Goal: Information Seeking & Learning: Learn about a topic

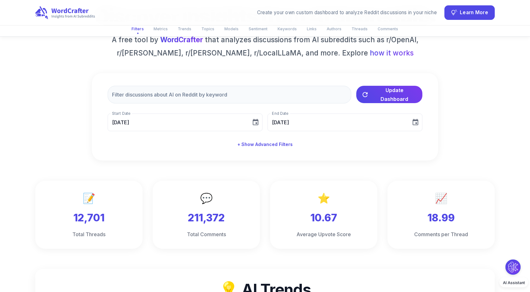
scroll to position [0, 3]
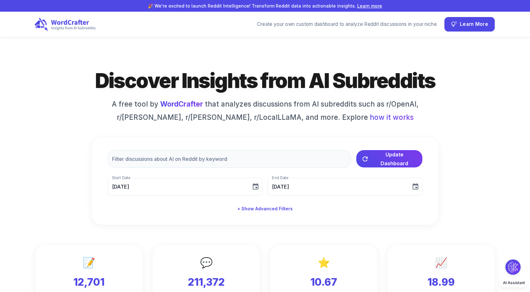
click at [60, 20] on icon at bounding box center [65, 24] width 61 height 14
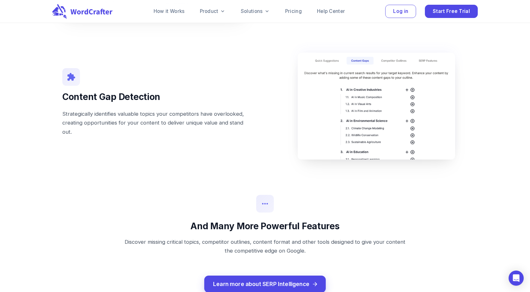
scroll to position [691, 0]
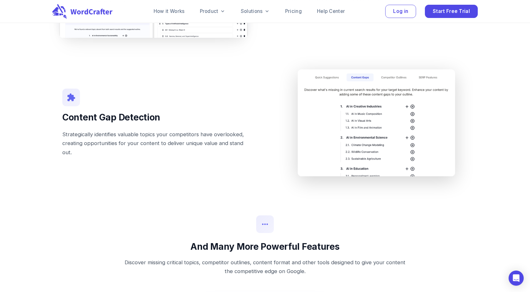
click at [330, 110] on img at bounding box center [376, 122] width 157 height 107
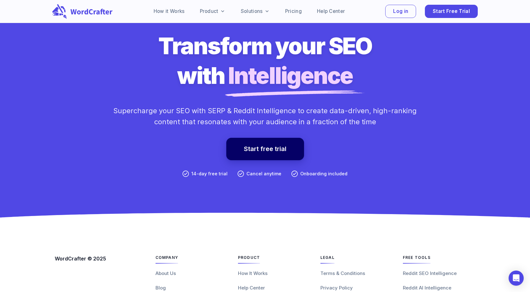
scroll to position [4546, 0]
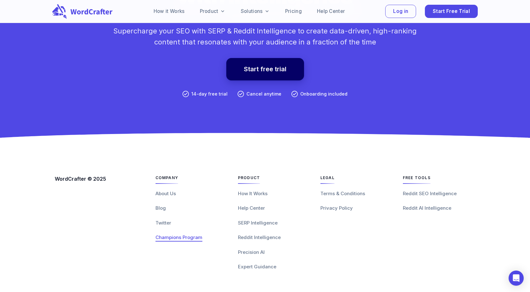
click at [168, 234] on span "Champions Program" at bounding box center [179, 237] width 47 height 6
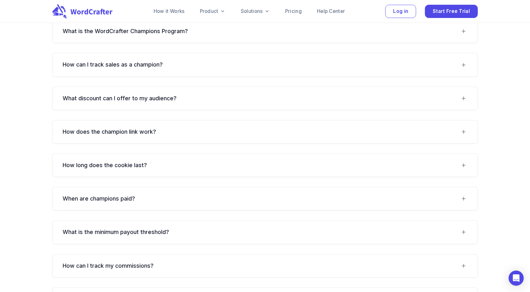
scroll to position [1290, 0]
click at [457, 94] on div "What discount can I offer to my audience?" at bounding box center [261, 98] width 397 height 8
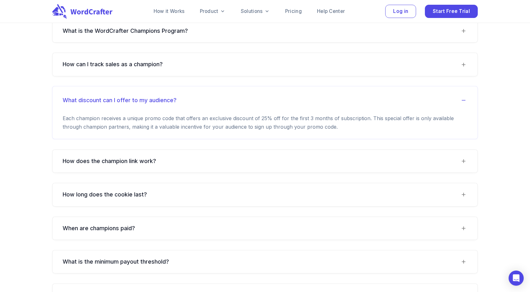
scroll to position [1359, 0]
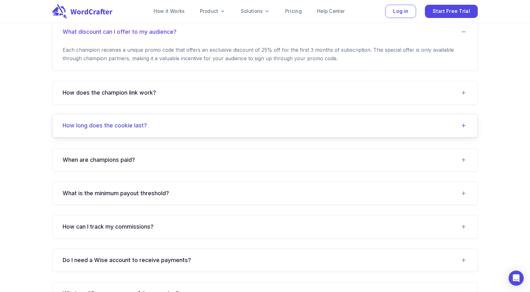
click at [461, 117] on last\?-header "How long does the cookie last?" at bounding box center [265, 125] width 425 height 23
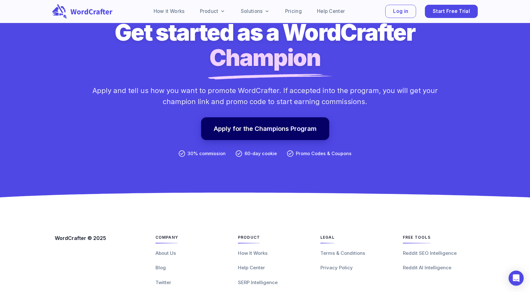
scroll to position [2056, 0]
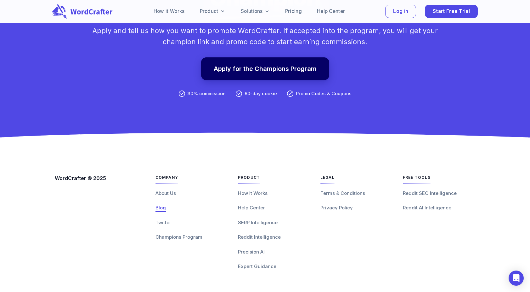
click at [161, 205] on span "Blog" at bounding box center [161, 207] width 10 height 6
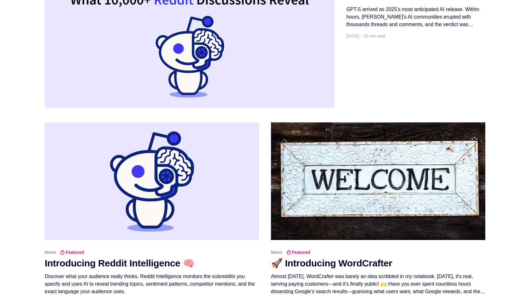
scroll to position [283, 0]
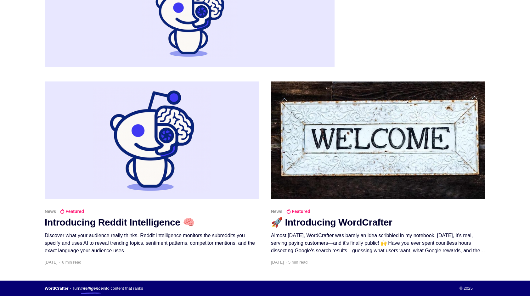
click at [520, 131] on main "Reddit Intelligence Featured The GPT-5 Backlash: What 10,000+ Reddit Discussion…" at bounding box center [265, 87] width 530 height 387
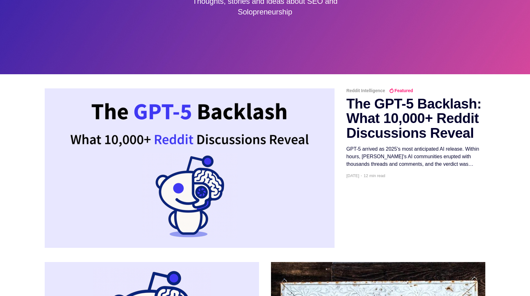
scroll to position [0, 0]
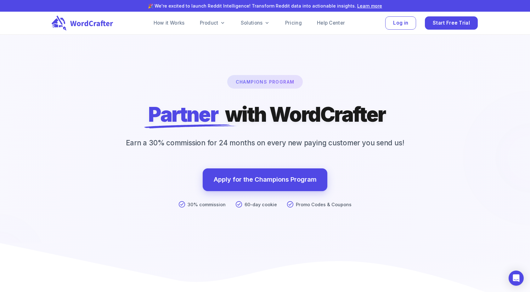
click at [81, 21] on icon at bounding box center [84, 22] width 64 height 15
